Goal: Task Accomplishment & Management: Manage account settings

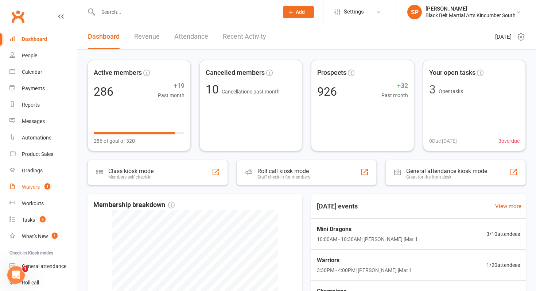
click at [42, 193] on link "Waivers 1" at bounding box center [42, 187] width 67 height 16
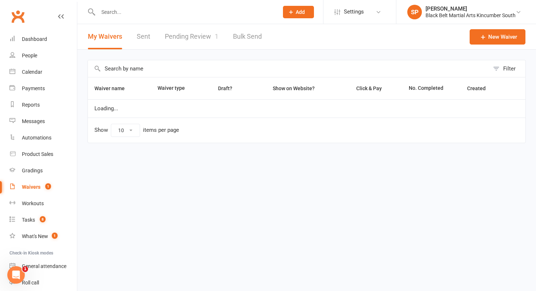
click at [190, 39] on link "Pending Review 1" at bounding box center [192, 36] width 54 height 25
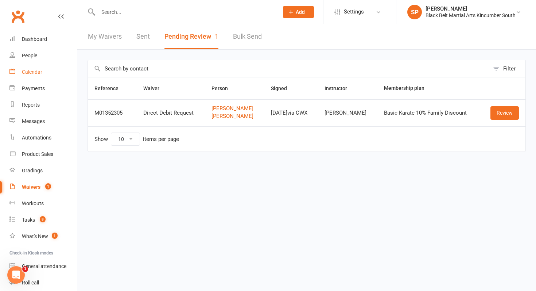
click at [44, 74] on link "Calendar" at bounding box center [42, 72] width 67 height 16
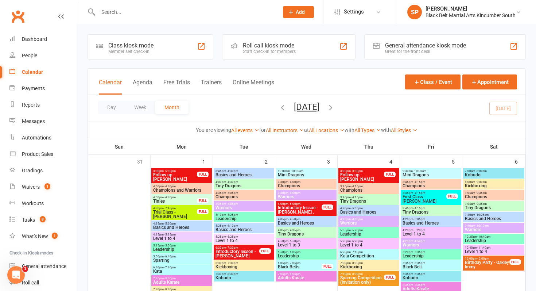
click at [142, 11] on input "text" at bounding box center [185, 12] width 178 height 10
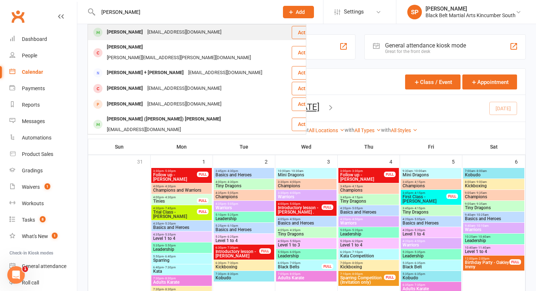
type input "[PERSON_NAME]"
click at [145, 30] on div "[EMAIL_ADDRESS][DOMAIN_NAME]" at bounding box center [184, 32] width 78 height 11
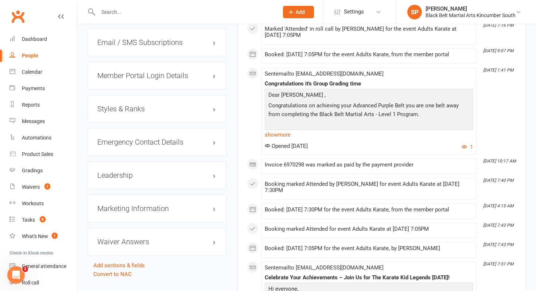
scroll to position [710, 0]
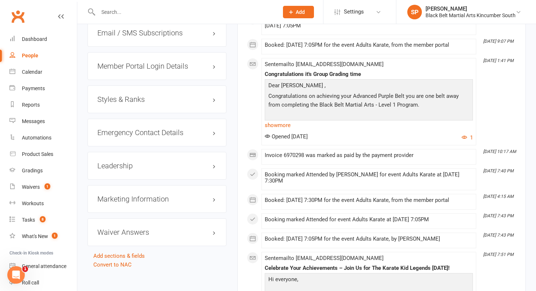
click at [146, 97] on h3 "Styles & Ranks" at bounding box center [156, 99] width 119 height 8
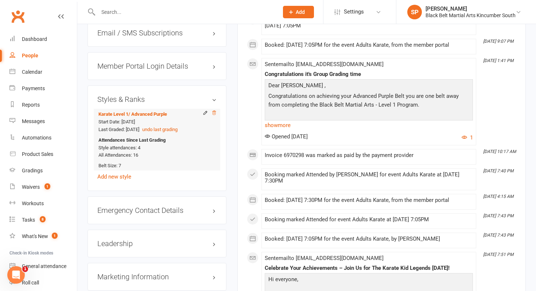
click at [214, 111] on icon at bounding box center [214, 112] width 5 height 5
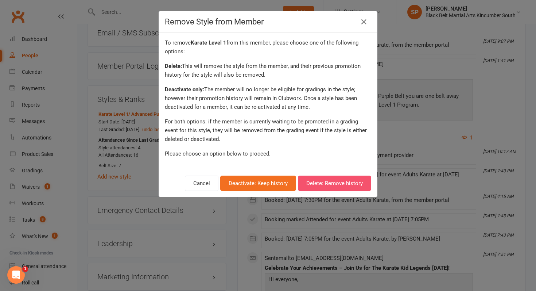
click at [328, 185] on button "Delete: Remove history" at bounding box center [334, 182] width 73 height 15
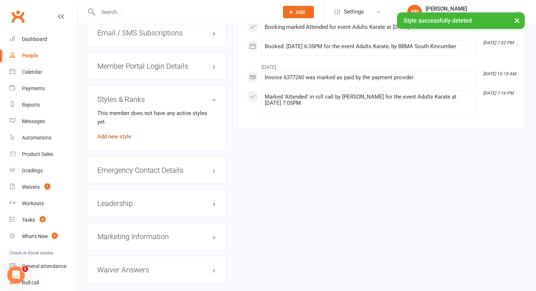
click at [109, 133] on link "Add new style" at bounding box center [114, 136] width 34 height 7
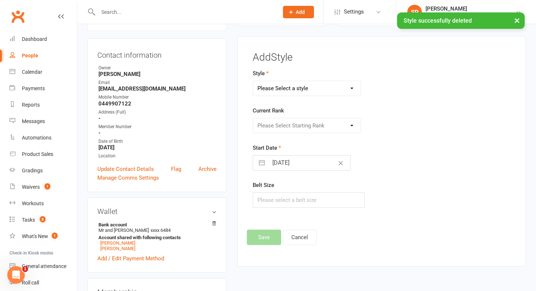
scroll to position [62, 0]
click at [302, 78] on div "Style Please Select a style Karate Basic Karate - Black Belts Karate Level 1 Ka…" at bounding box center [337, 82] width 168 height 27
click at [304, 93] on select "Please Select a style Karate Basic Karate - Black Belts Karate Level 1 Karate L…" at bounding box center [307, 88] width 108 height 15
select select "1626"
click at [253, 81] on select "Please Select a style Karate Basic Karate - Black Belts Karate Level 1 Karate L…" at bounding box center [307, 88] width 108 height 15
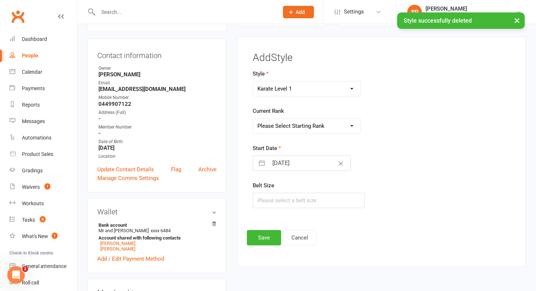
click at [306, 122] on select "Please Select Starting Rank Blue Advanced Blue Purple Advanced Purple Transitio…" at bounding box center [307, 126] width 108 height 15
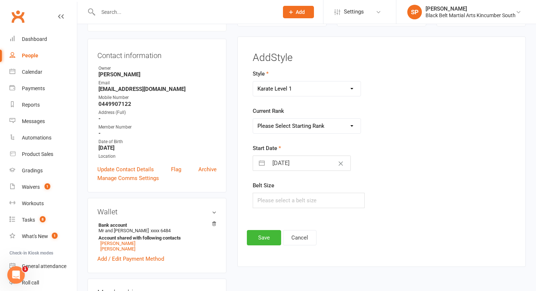
select select "15813"
click at [253, 119] on select "Please Select Starting Rank Blue Advanced Blue Purple Advanced Purple Transitio…" at bounding box center [307, 126] width 108 height 15
select select "7"
select select "2025"
select select "8"
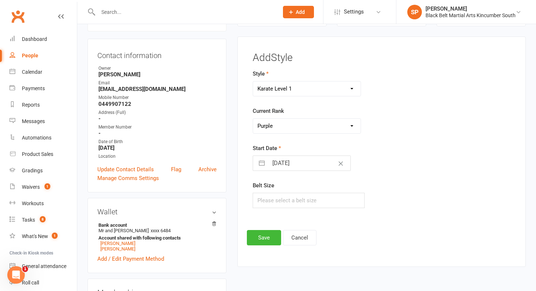
select select "2025"
select select "9"
select select "2025"
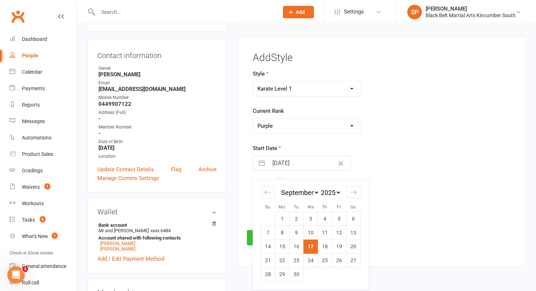
click at [280, 166] on input "[DATE]" at bounding box center [309, 163] width 82 height 15
click at [264, 186] on div "Move backward to switch to the previous month." at bounding box center [268, 192] width 14 height 12
select select "6"
select select "2025"
click at [264, 186] on div "Move backward to switch to the previous month." at bounding box center [268, 192] width 14 height 12
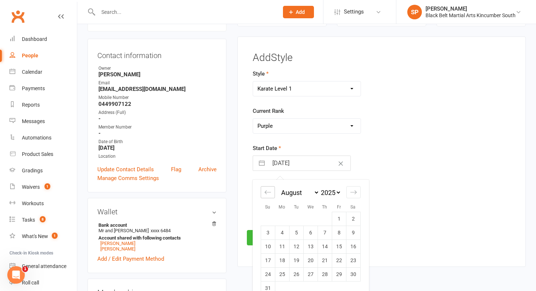
select select "5"
select select "2025"
click at [264, 186] on div "Move backward to switch to the previous month." at bounding box center [268, 192] width 14 height 12
select select "4"
select select "2025"
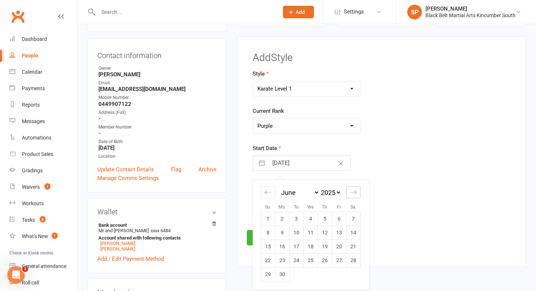
click at [349, 191] on div "Move forward to switch to the next month." at bounding box center [353, 192] width 14 height 12
select select "7"
select select "2025"
click at [303, 214] on td "1" at bounding box center [296, 219] width 14 height 14
type input "[DATE]"
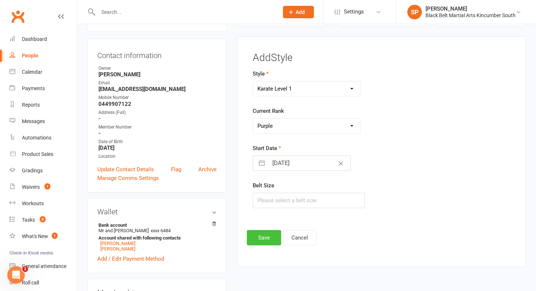
click at [267, 243] on button "Save" at bounding box center [264, 237] width 34 height 15
